Goal: Task Accomplishment & Management: Complete application form

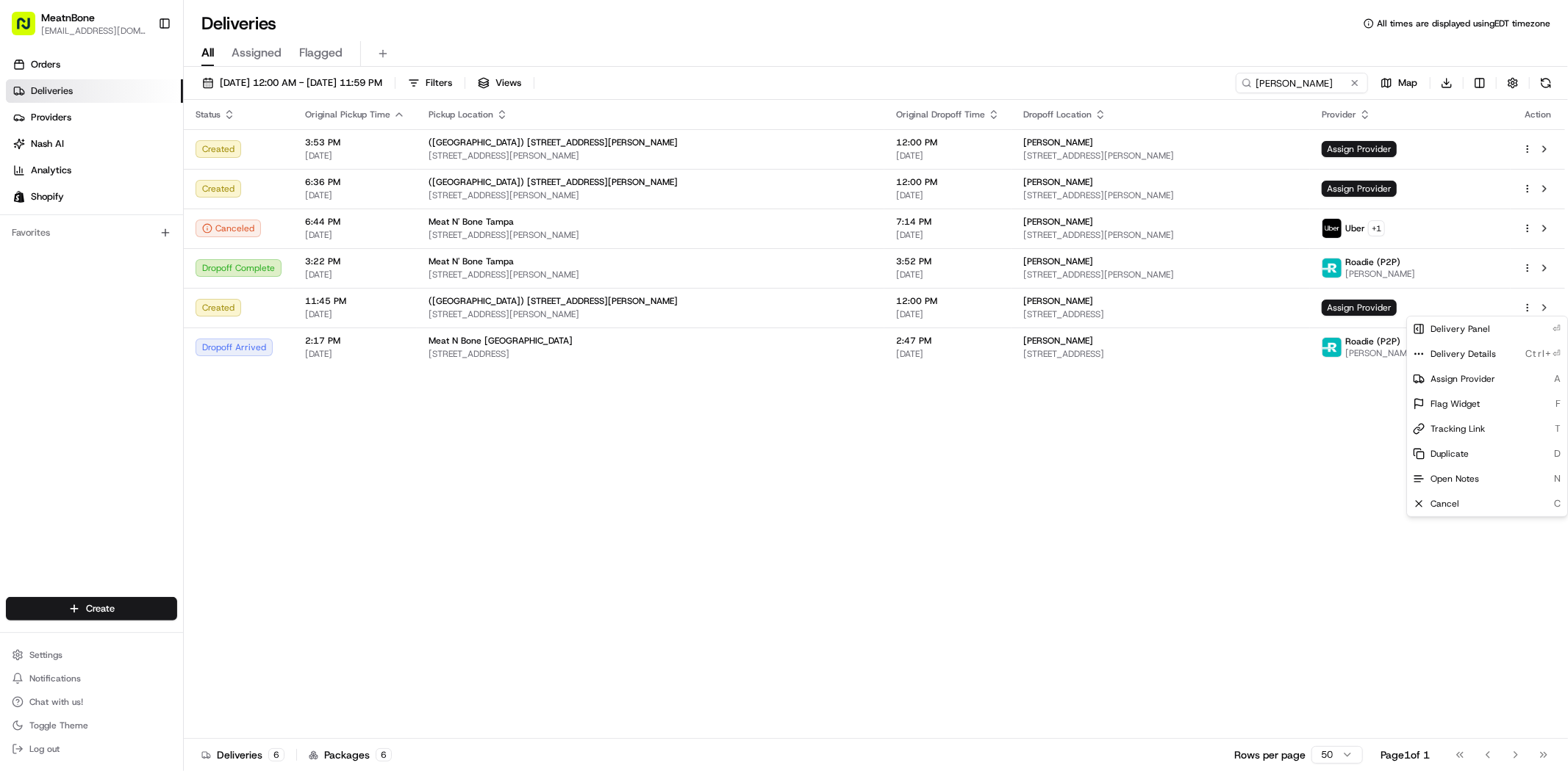
click at [968, 532] on html "MeatnBone dnguyen@meatnbone.com Toggle Sidebar Orders Deliveries Providers Nash…" at bounding box center [784, 385] width 1568 height 771
click at [1307, 73] on input "michael c" at bounding box center [1279, 83] width 177 height 21
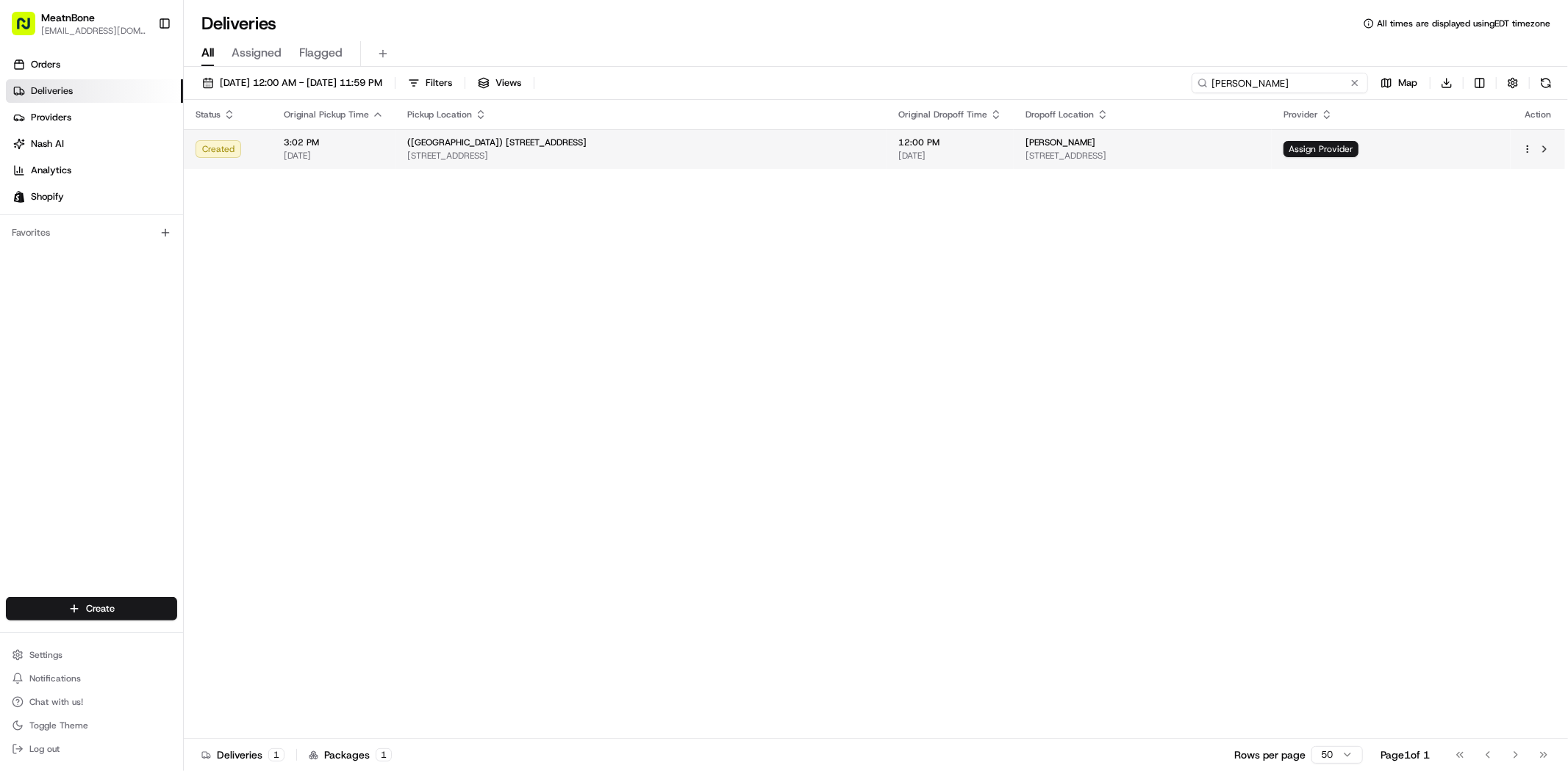
type input "mallori gibson"
click at [1529, 153] on html "MeatnBone dnguyen@meatnbone.com Toggle Sidebar Orders Deliveries Providers Nash…" at bounding box center [784, 385] width 1568 height 771
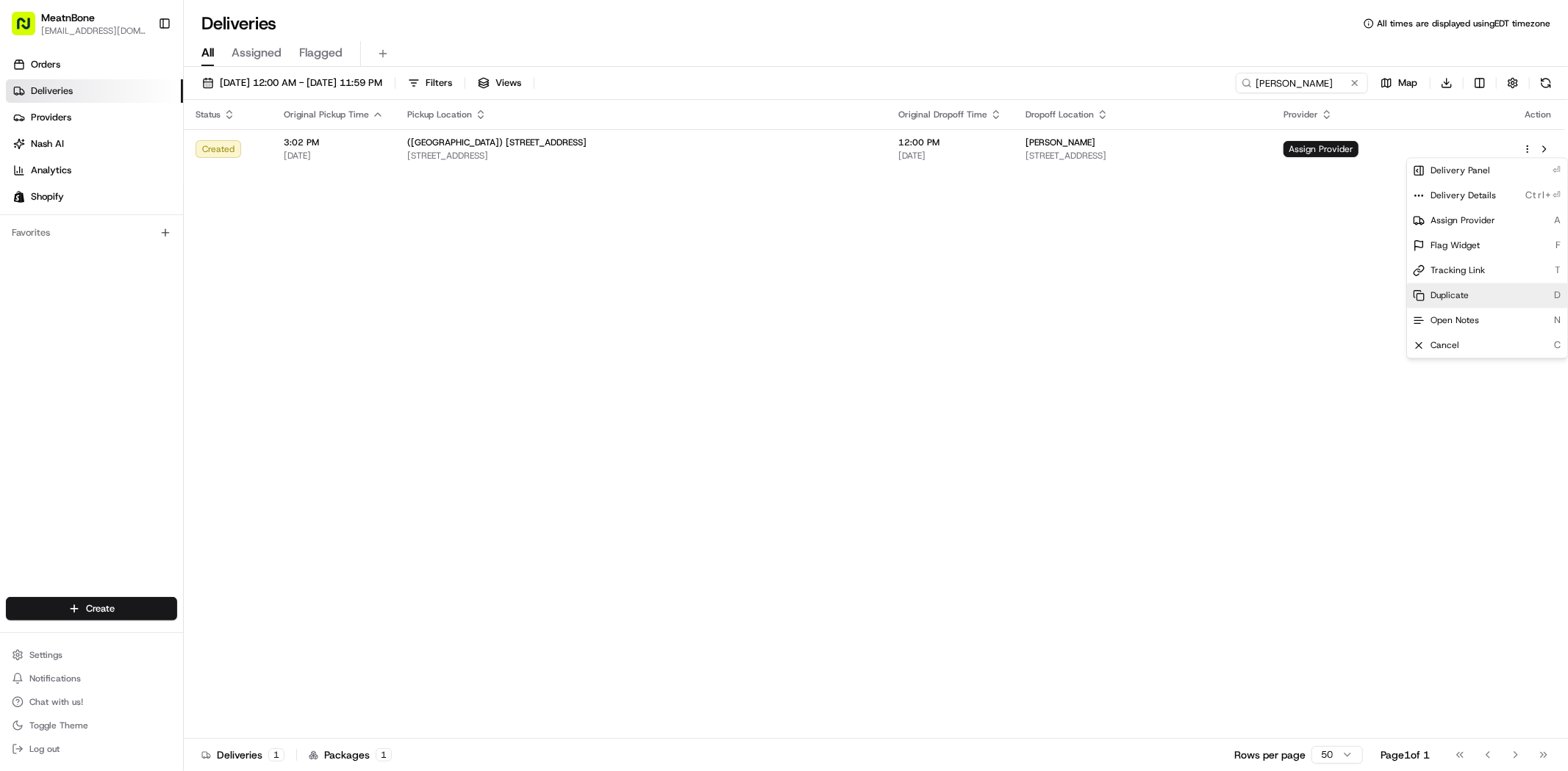
click at [1469, 297] on div "Duplicate D" at bounding box center [1487, 295] width 160 height 25
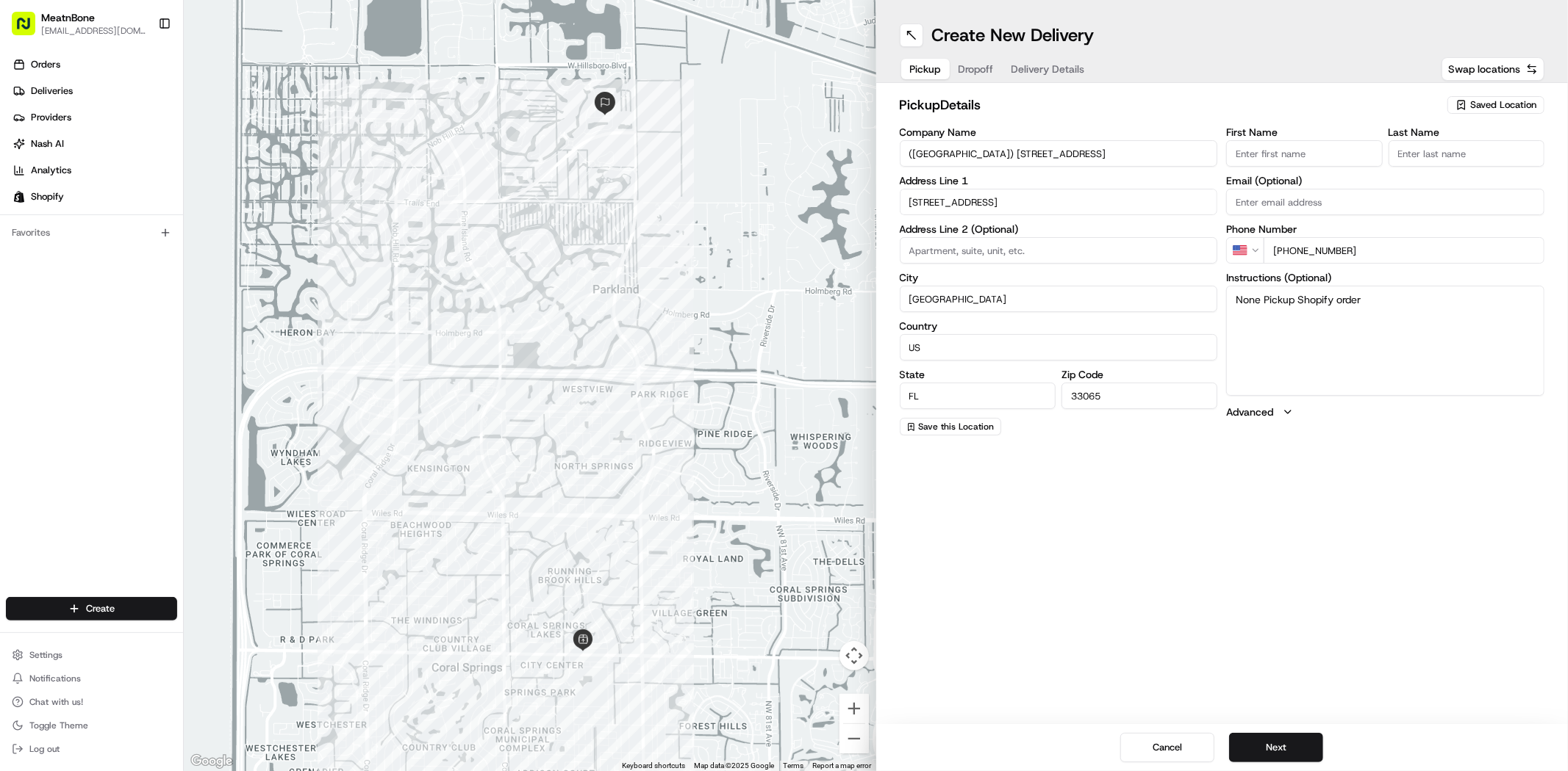
click at [1522, 108] on span "Saved Location" at bounding box center [1502, 105] width 66 height 14
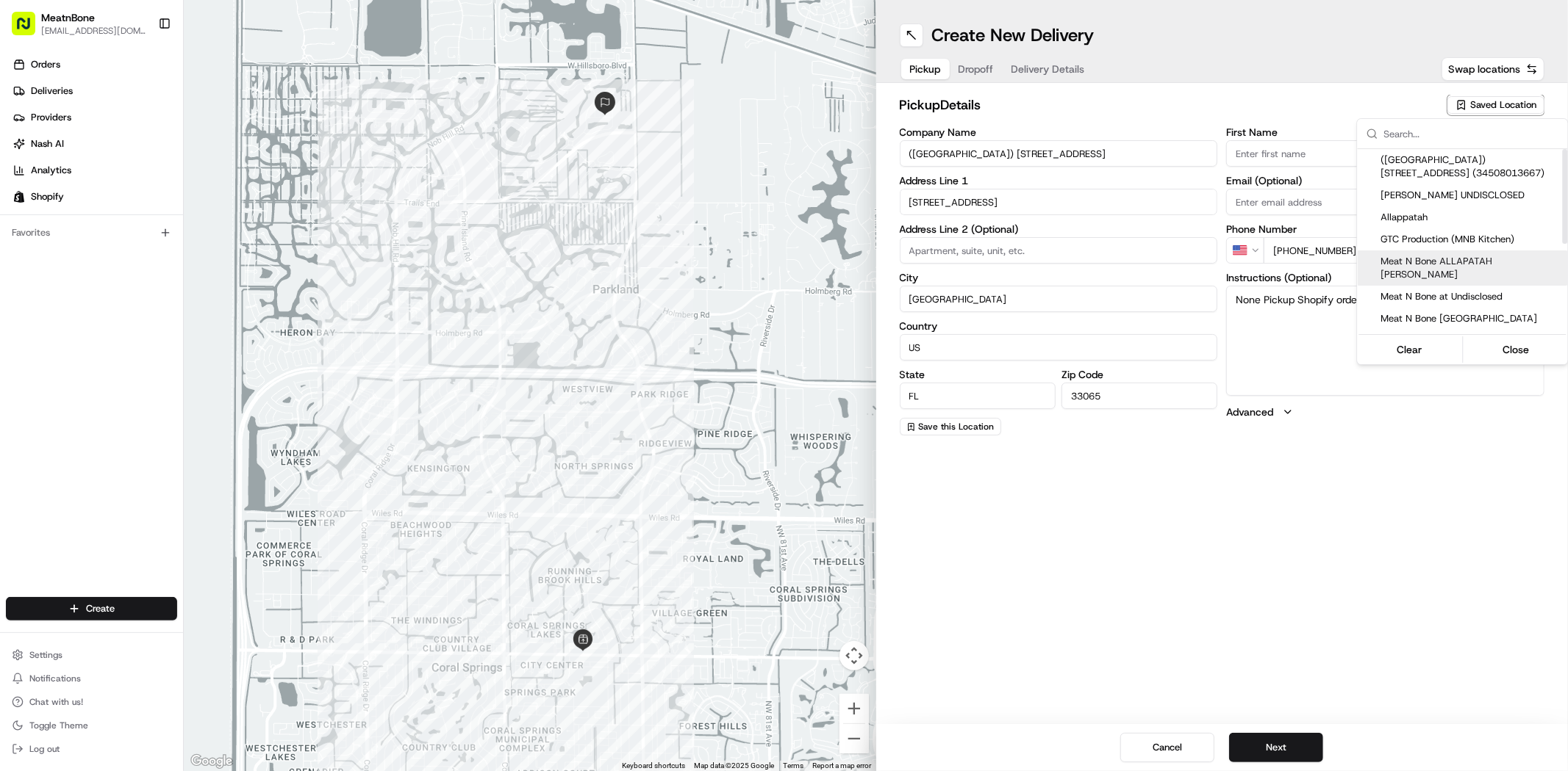
scroll to position [82, 0]
click at [1439, 253] on span "Meat N Bone [GEOGRAPHIC_DATA]" at bounding box center [1471, 259] width 181 height 14
type input "Meat N Bone [GEOGRAPHIC_DATA]"
type input "Ron"
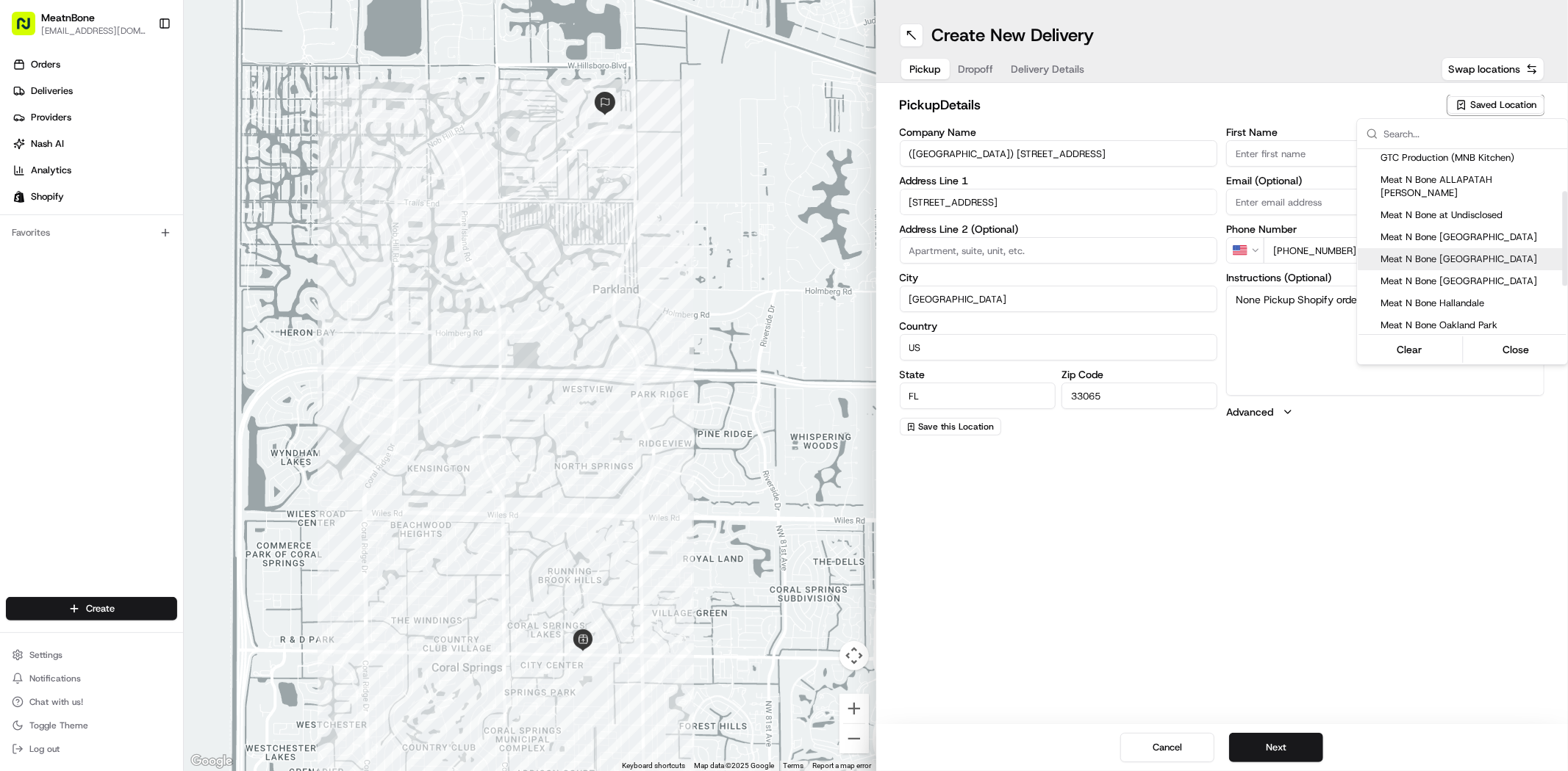
type input "+1 954 752 6290"
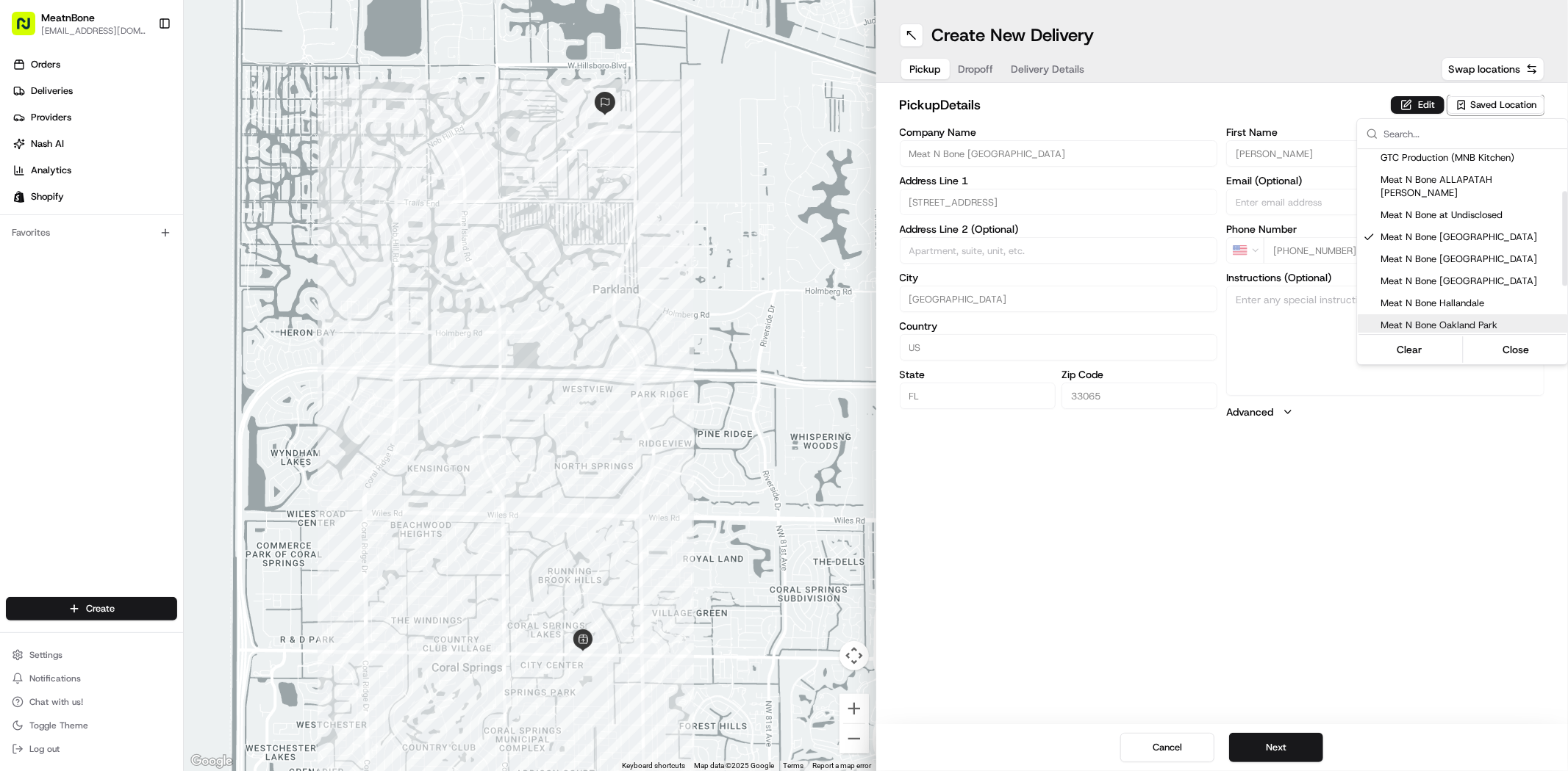
click at [1156, 543] on html "MeatnBone dnguyen@meatnbone.com Toggle Sidebar Orders Deliveries Providers Nash…" at bounding box center [784, 385] width 1568 height 771
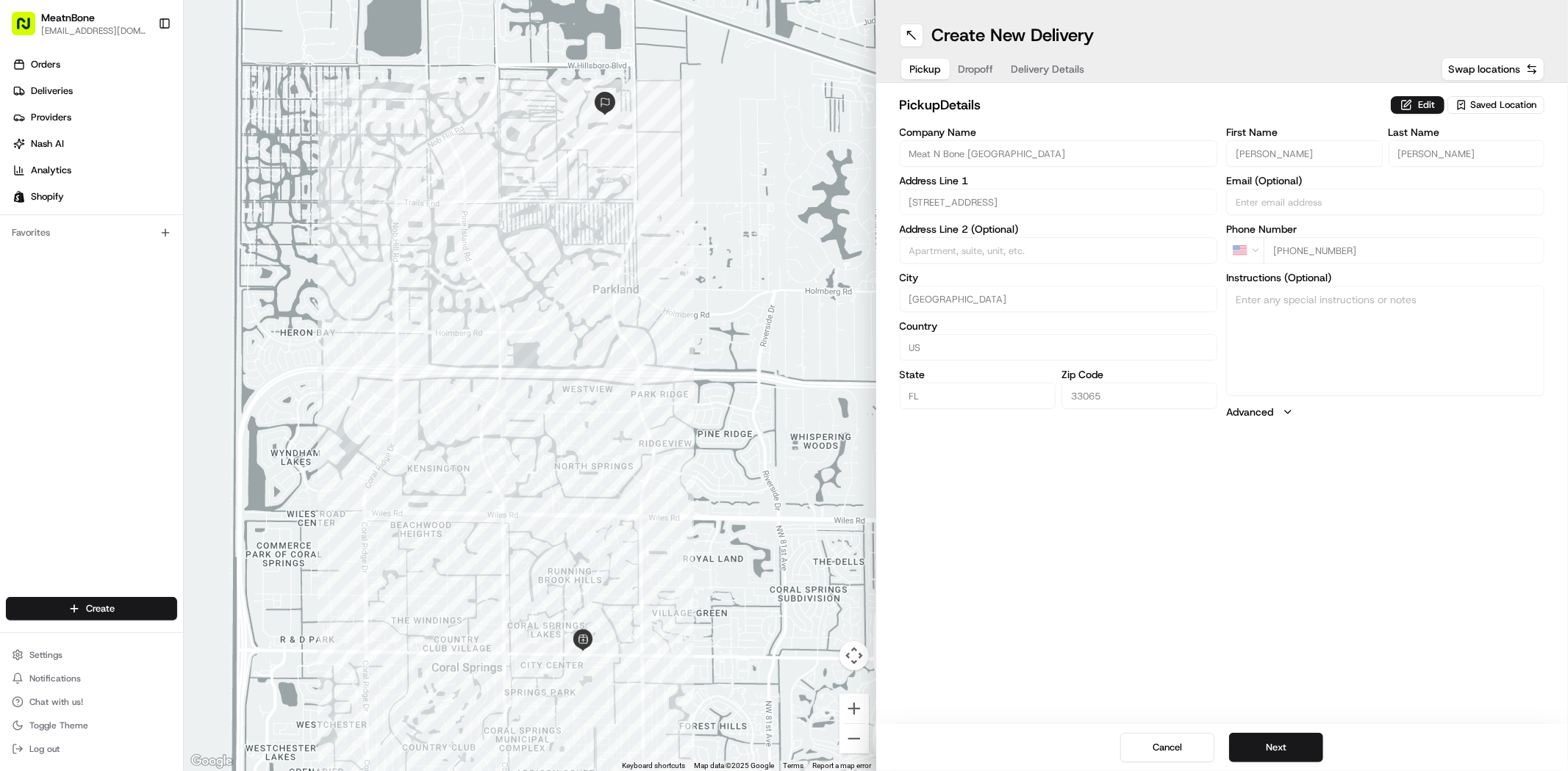
click at [1254, 729] on div "Cancel Next" at bounding box center [1222, 748] width 692 height 47
click at [1252, 739] on button "Next" at bounding box center [1276, 748] width 94 height 29
click at [1393, 257] on input "+1 877 448 6328" at bounding box center [1403, 250] width 280 height 26
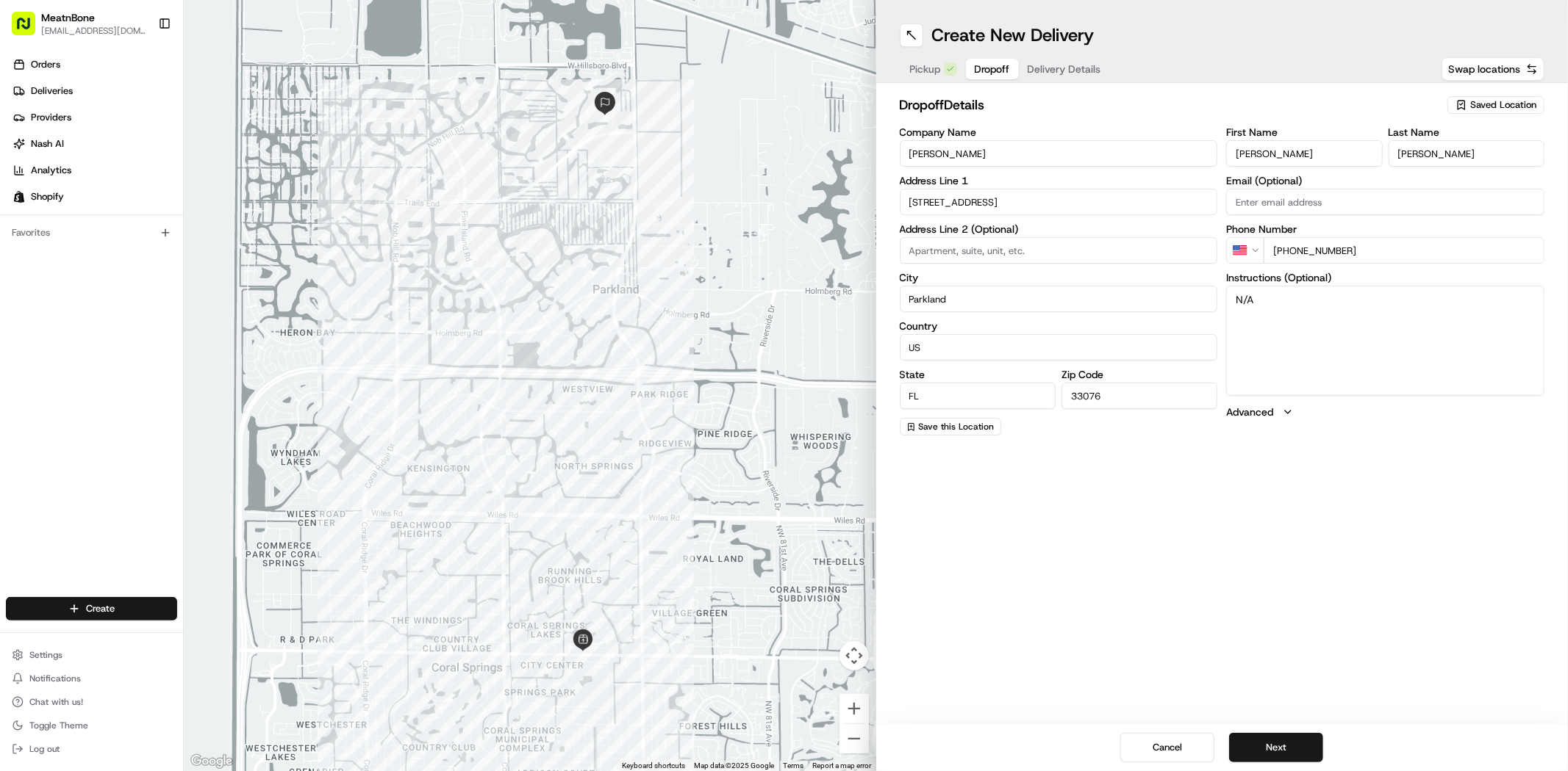
click at [1393, 257] on input "+1 877 448 6328" at bounding box center [1403, 250] width 280 height 26
paste input "954 531 4224"
type input "+1 954 531 4224"
click at [1320, 487] on div "Create New Delivery Pickup Dropoff Delivery Details Swap locations dropoff Deta…" at bounding box center [1222, 385] width 692 height 771
click at [1285, 735] on button "Next" at bounding box center [1276, 748] width 94 height 29
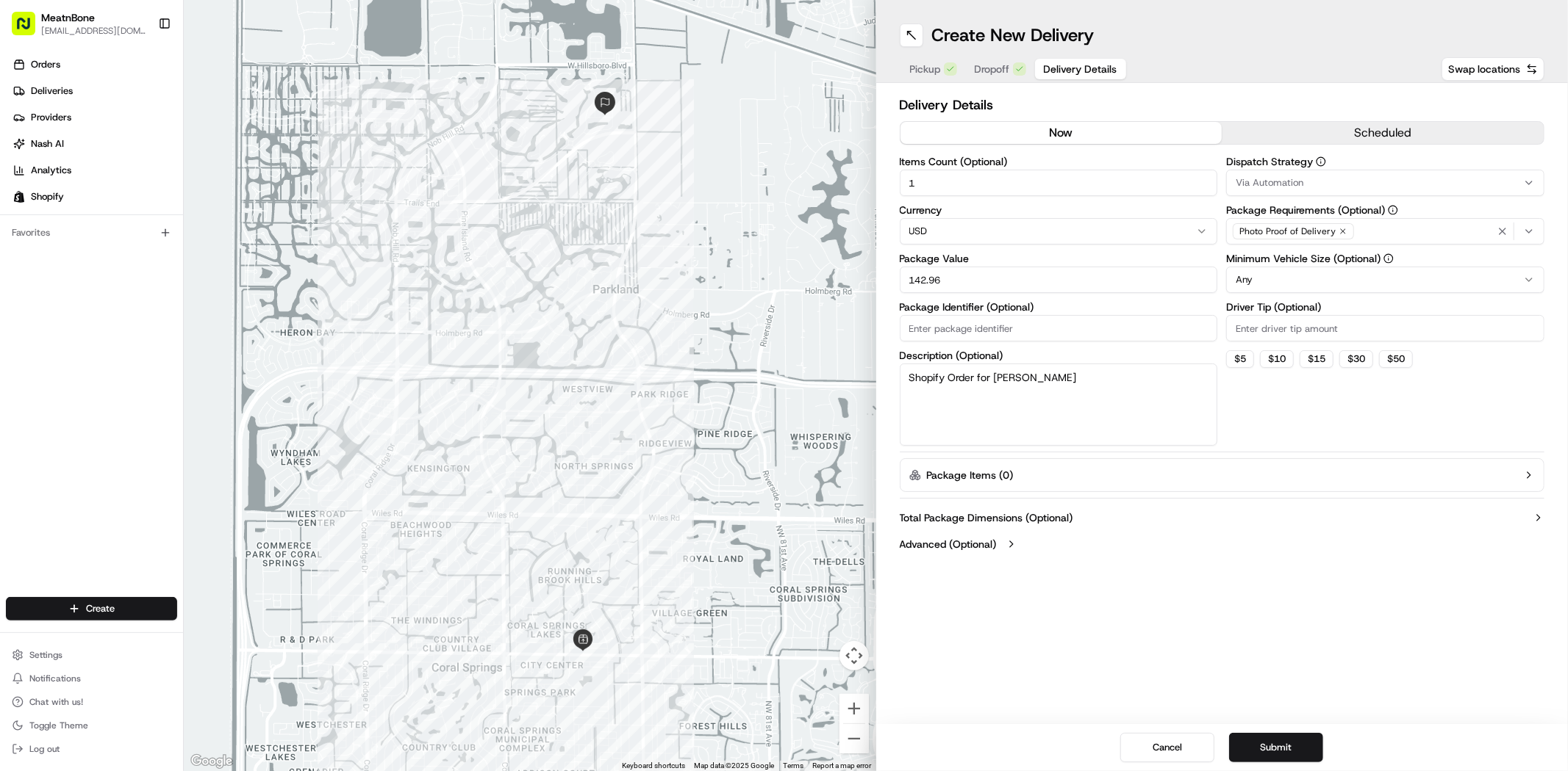
click at [1136, 265] on div "Package Value 142.96" at bounding box center [1058, 273] width 318 height 40
click at [1136, 277] on input "142.96" at bounding box center [1058, 279] width 318 height 26
type input "143.00"
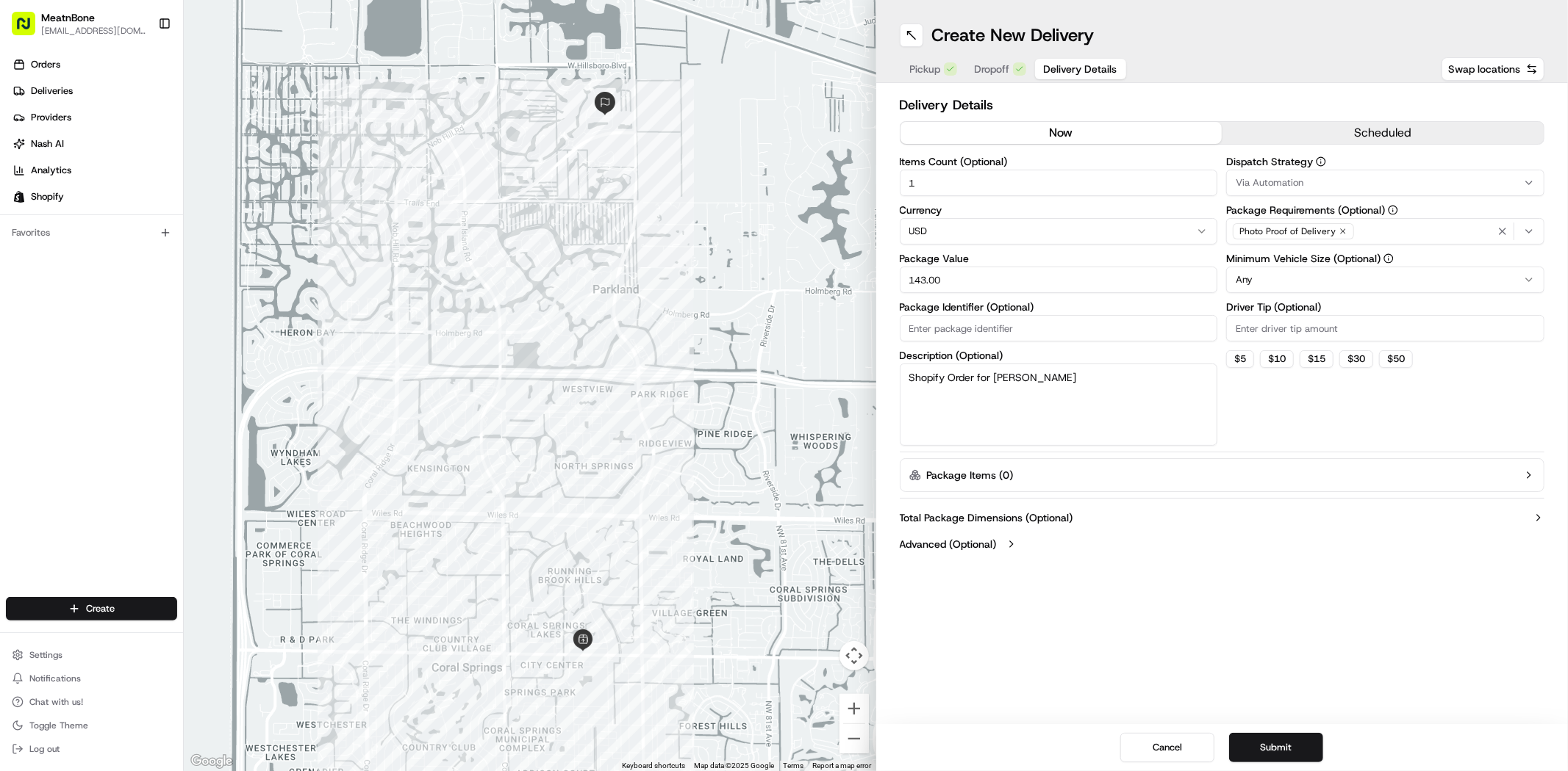
click at [1130, 390] on textarea "Shopify Order for Mallori Gibson" at bounding box center [1058, 405] width 318 height 82
type textarea "Meat"
click at [1335, 406] on div "Dispatch Strategy Via Automation Package Requirements (Optional) Photo Proof of…" at bounding box center [1384, 301] width 318 height 289
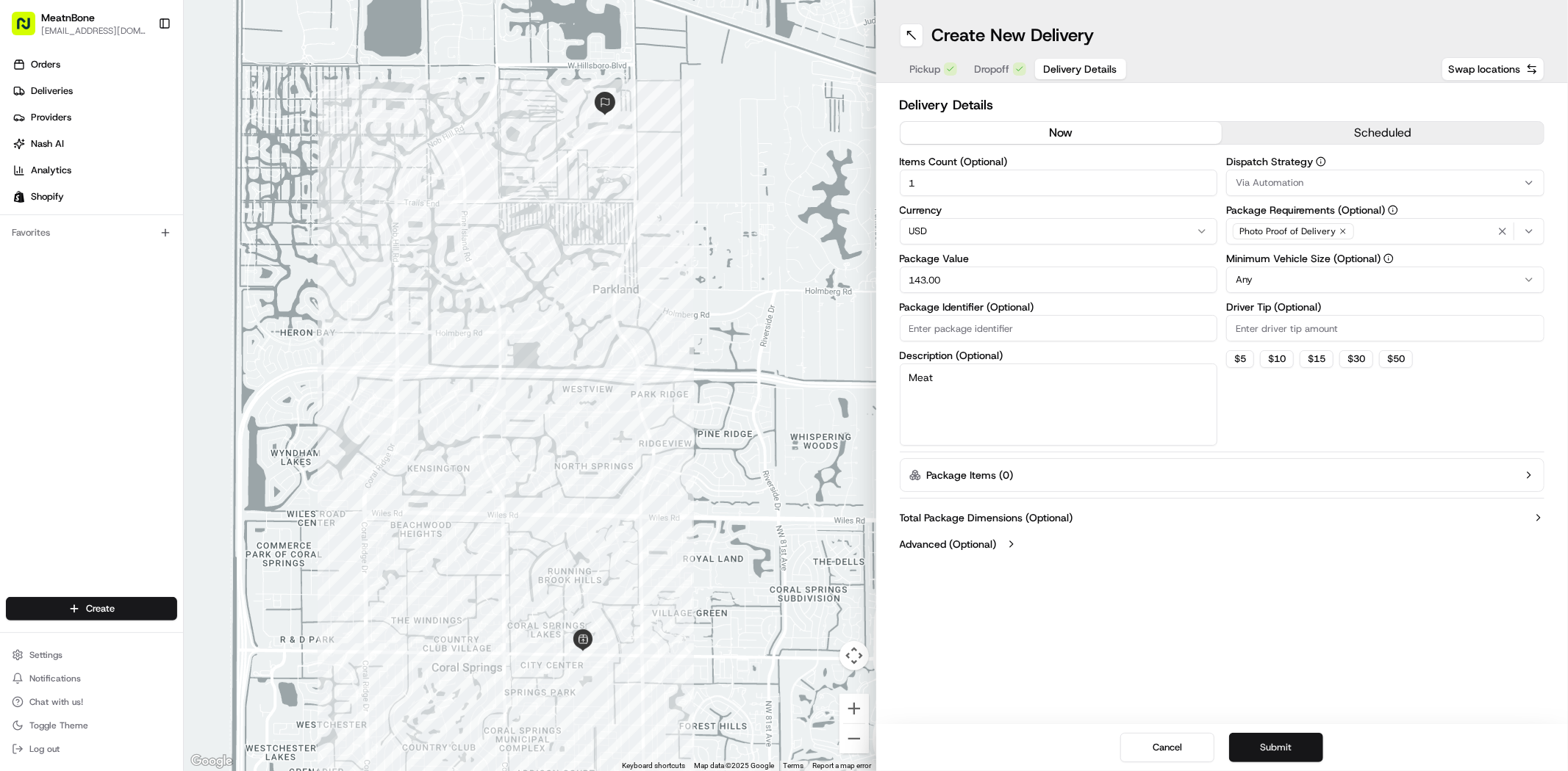
click at [1282, 751] on button "Submit" at bounding box center [1276, 748] width 94 height 29
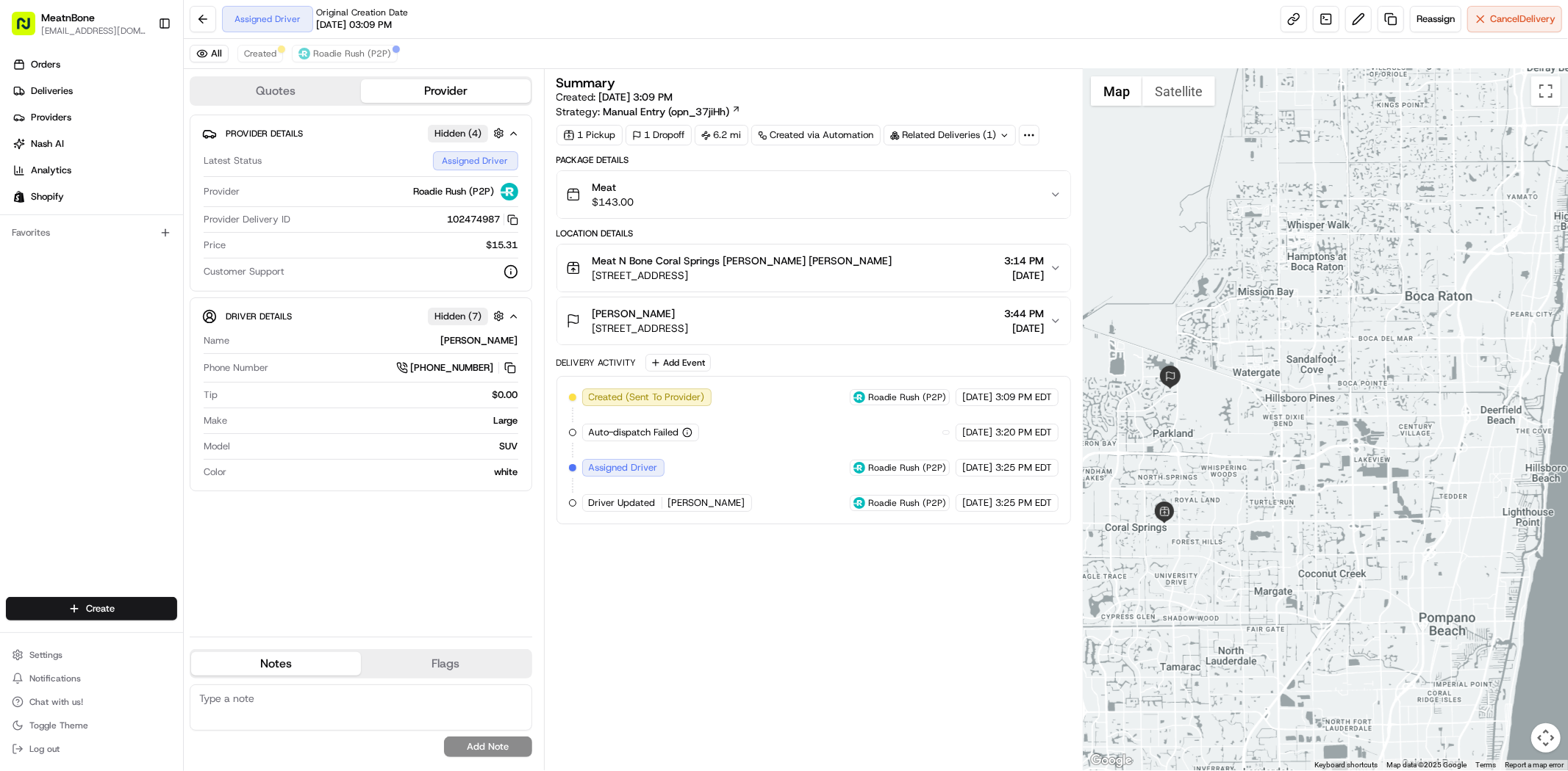
drag, startPoint x: 1204, startPoint y: 423, endPoint x: 1309, endPoint y: 410, distance: 105.8
click at [1310, 421] on div at bounding box center [1326, 420] width 484 height 702
